Goal: Transaction & Acquisition: Purchase product/service

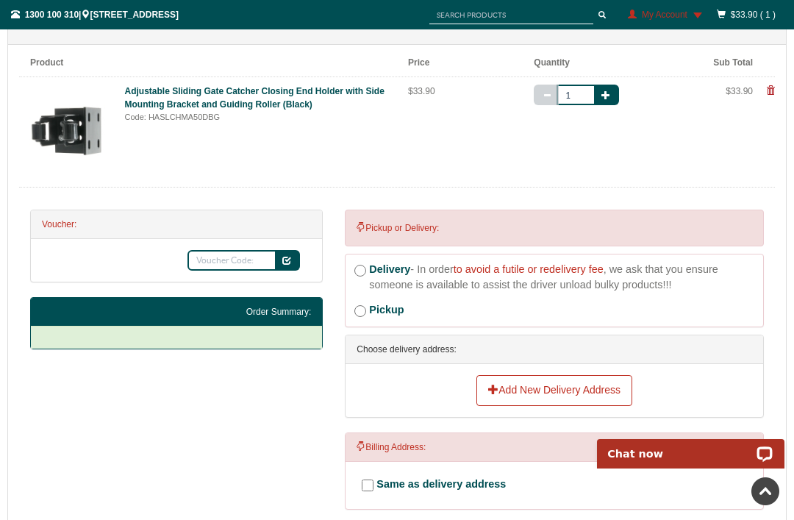
scroll to position [289, 0]
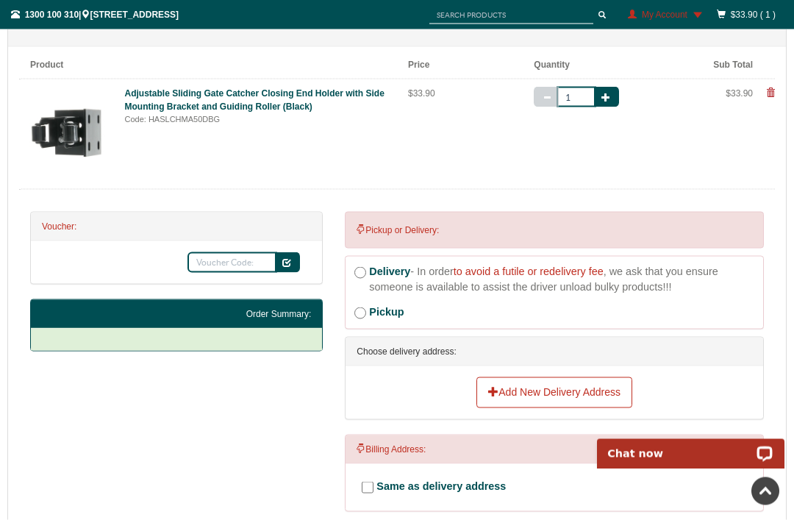
click at [572, 389] on link "Add New Delivery Address" at bounding box center [555, 392] width 156 height 31
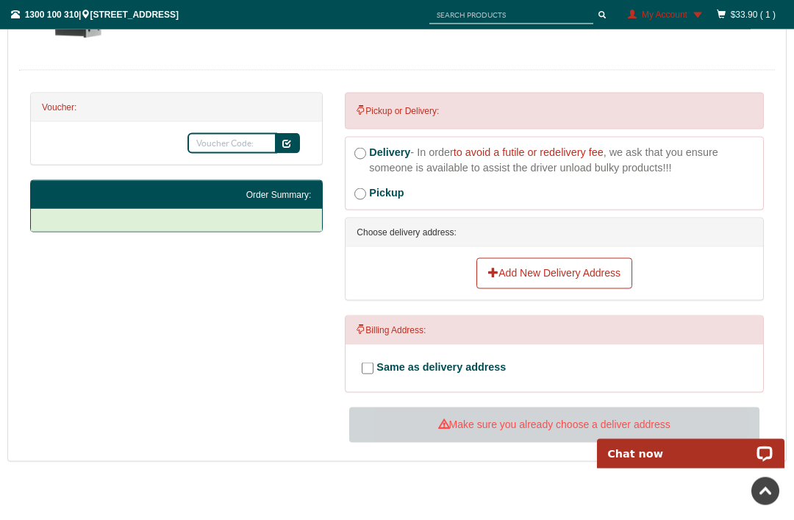
scroll to position [409, 0]
click at [569, 268] on link "Add New Delivery Address" at bounding box center [555, 272] width 156 height 31
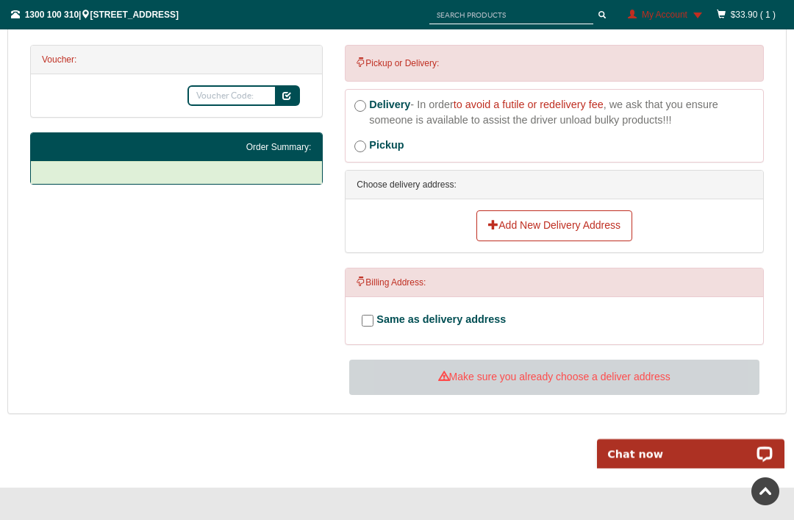
click at [438, 183] on div "Choose delivery address:" at bounding box center [555, 185] width 418 height 29
click at [444, 178] on div "Choose delivery address:" at bounding box center [555, 185] width 418 height 29
click at [553, 224] on link "Add New Delivery Address" at bounding box center [555, 225] width 156 height 31
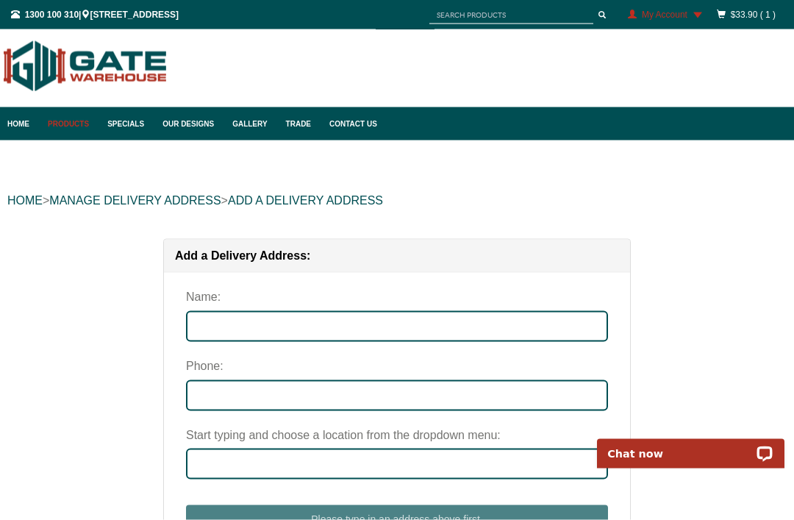
scroll to position [3, 0]
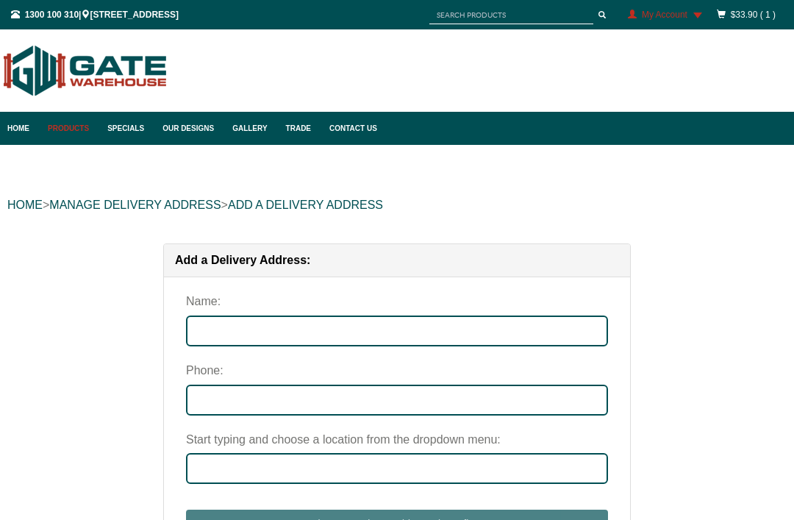
click at [125, 340] on div "Add a Delivery Address: Name: Phone: Start typing and choose a location from th…" at bounding box center [397, 417] width 780 height 348
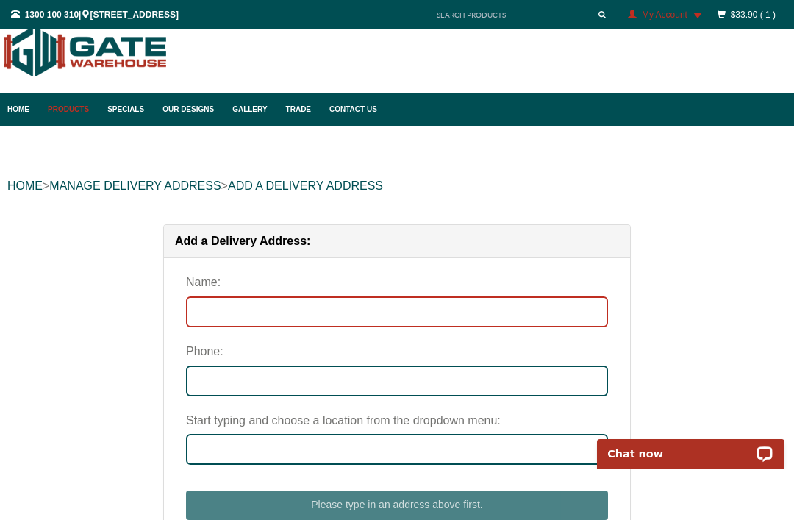
click at [200, 305] on input "Name:" at bounding box center [397, 311] width 422 height 31
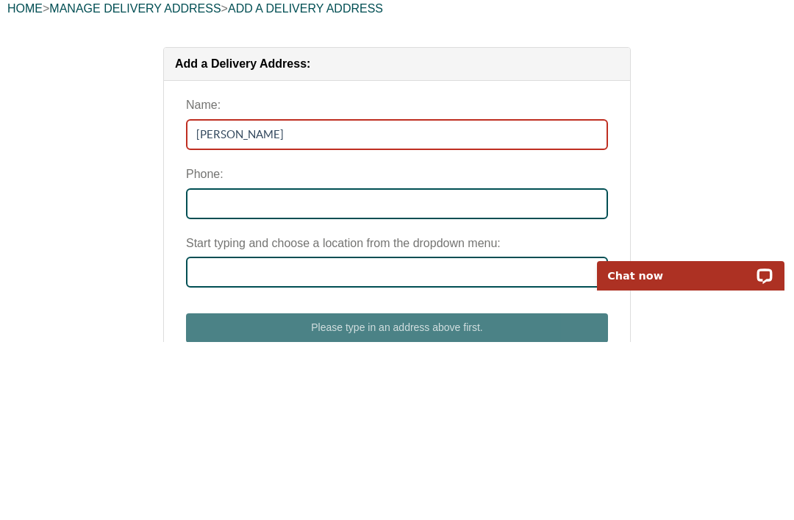
type input "Tony reed"
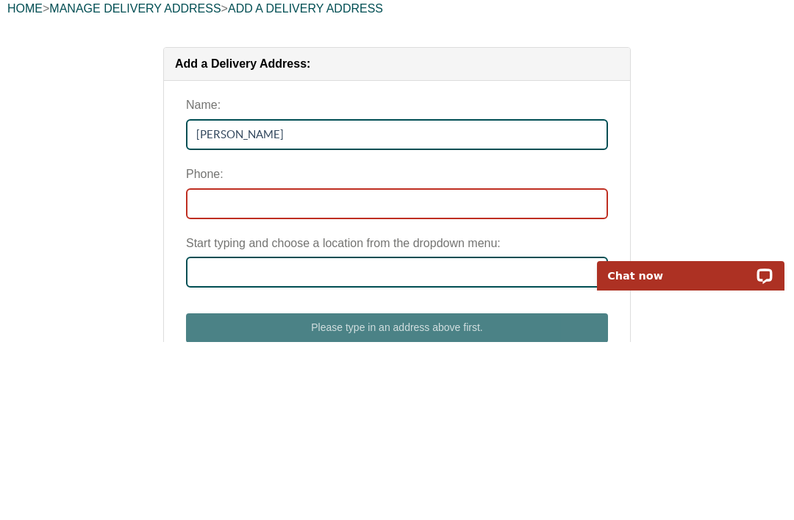
click at [202, 366] on input "Phone:" at bounding box center [397, 381] width 422 height 31
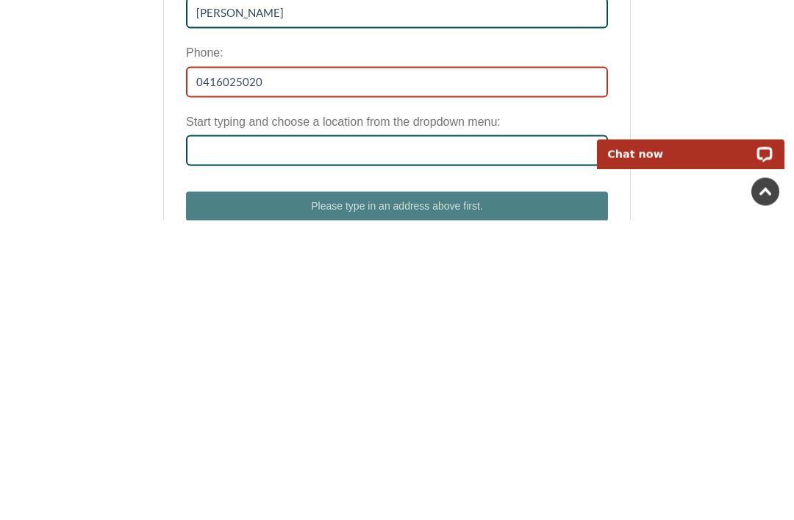
scroll to position [22, 0]
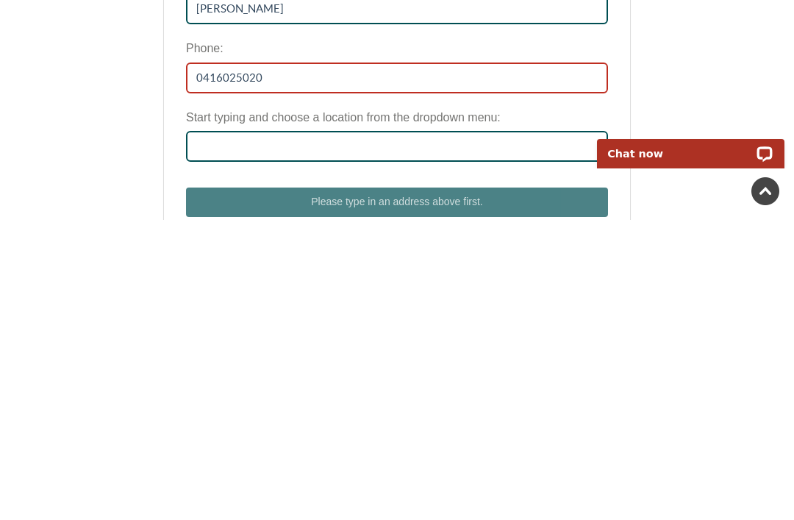
type input "0416025020"
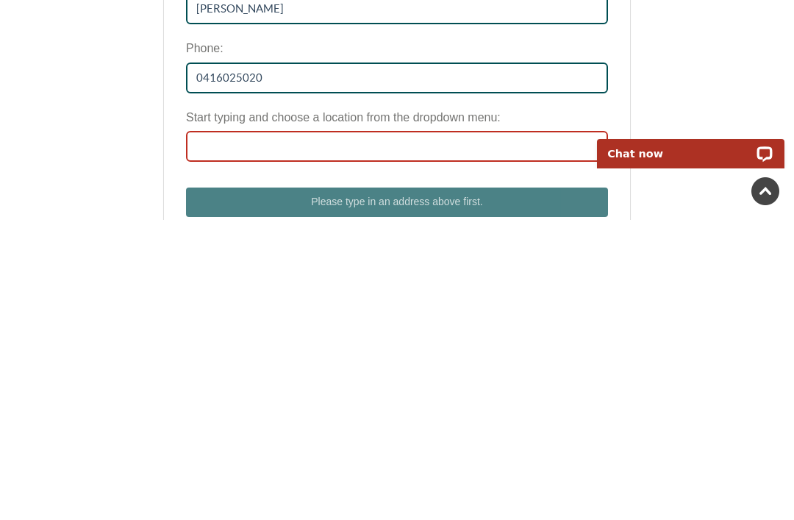
click at [205, 431] on input "Start typing and choose a location from the dropdown menu:" at bounding box center [397, 446] width 422 height 31
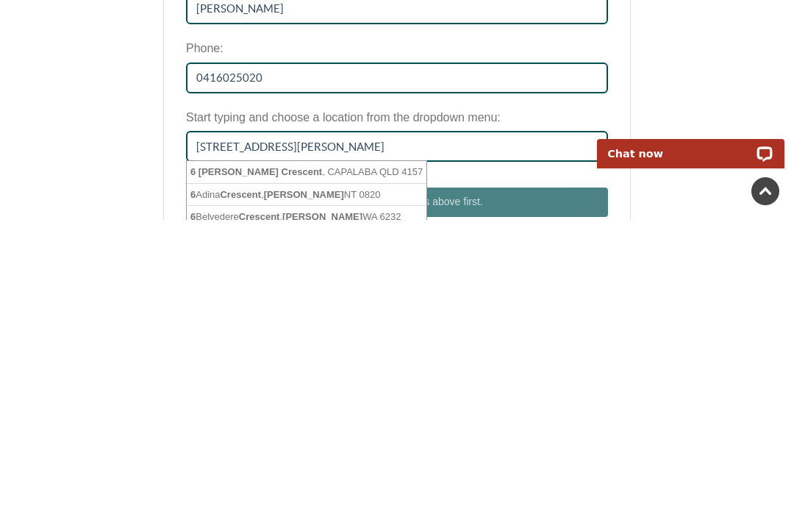
click at [286, 461] on li "6 Elton Crescent , CAPALABA QLD 4157" at bounding box center [307, 472] width 240 height 23
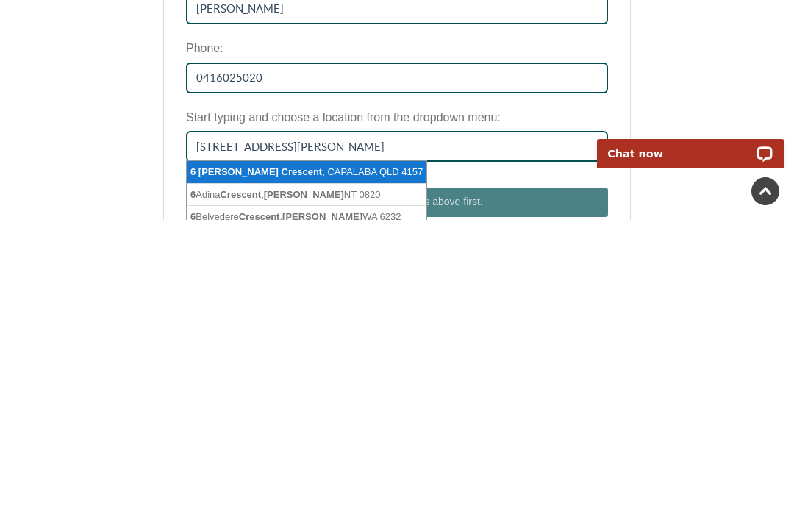
scroll to position [323, 0]
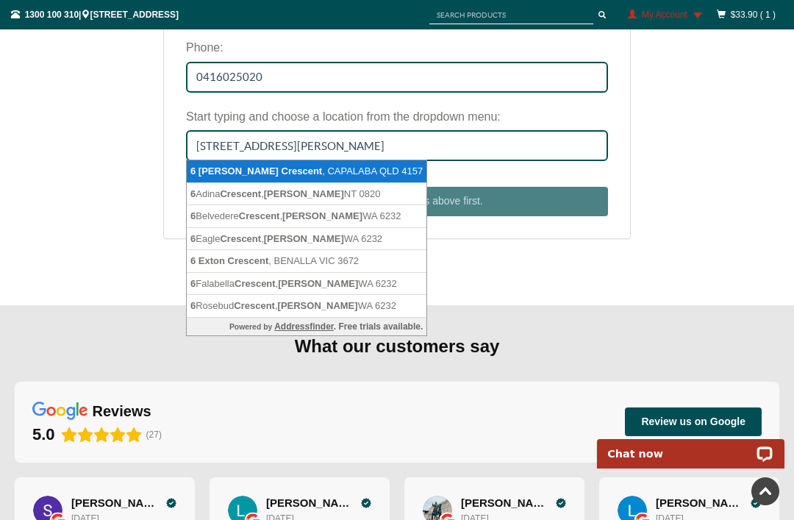
type input "[STREET_ADDRESS][PERSON_NAME]"
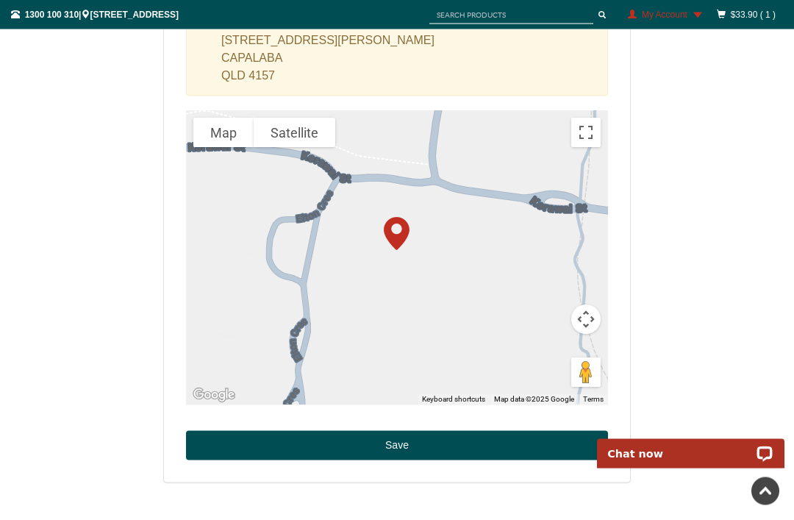
scroll to position [531, 0]
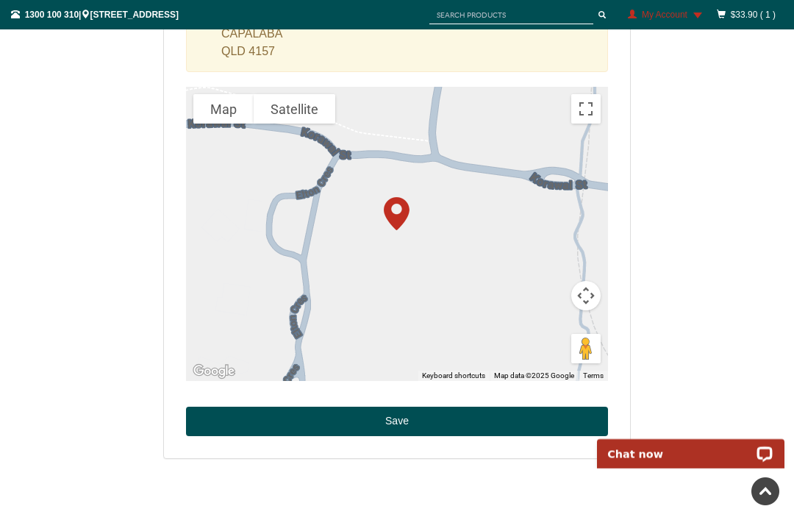
click at [408, 420] on button "Save" at bounding box center [397, 421] width 422 height 29
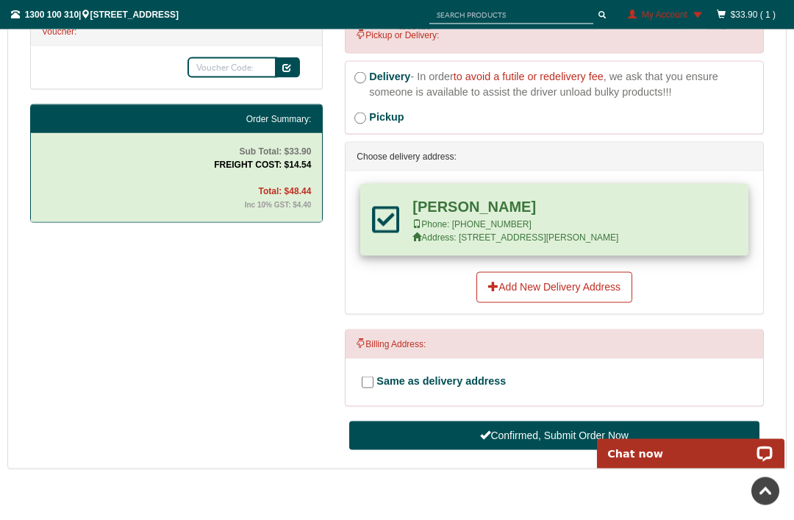
scroll to position [485, 0]
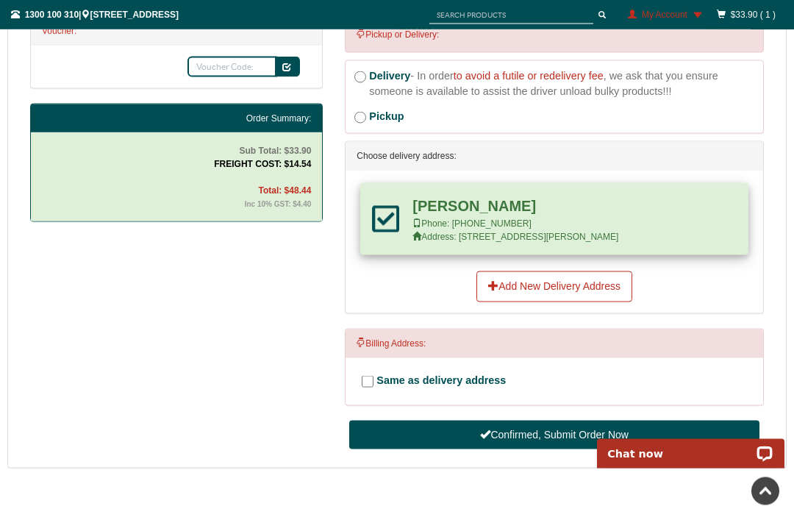
click at [583, 430] on button "Confirmed, Submit Order Now" at bounding box center [554, 435] width 410 height 29
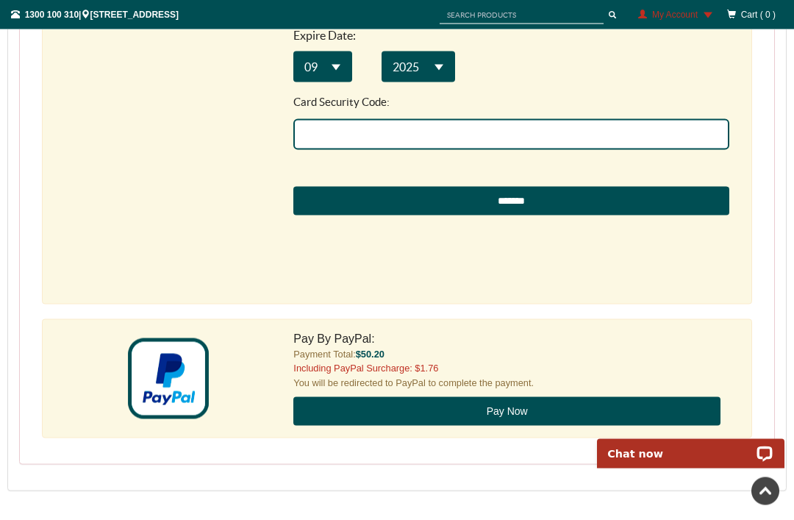
scroll to position [1665, 0]
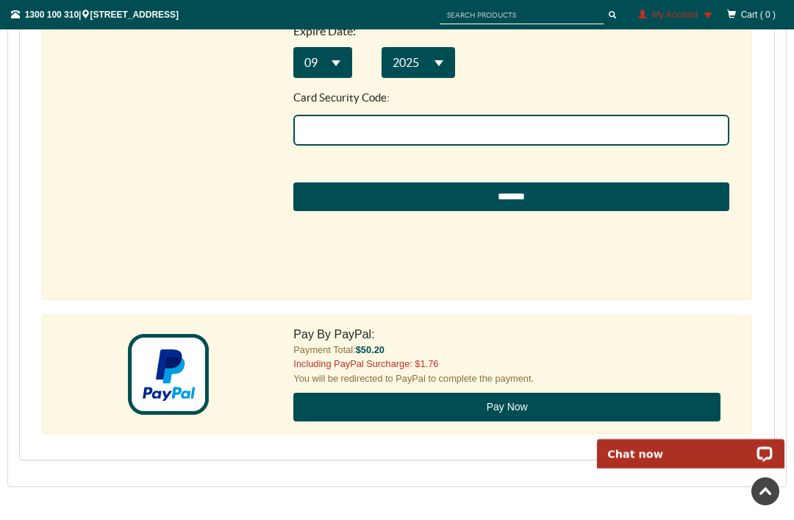
click at [528, 393] on button "Pay Now" at bounding box center [506, 407] width 427 height 29
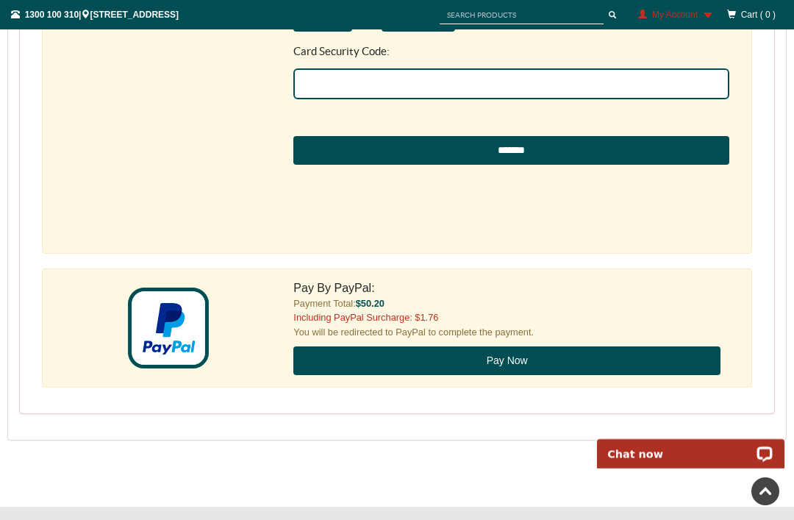
scroll to position [1712, 0]
